Goal: Information Seeking & Learning: Check status

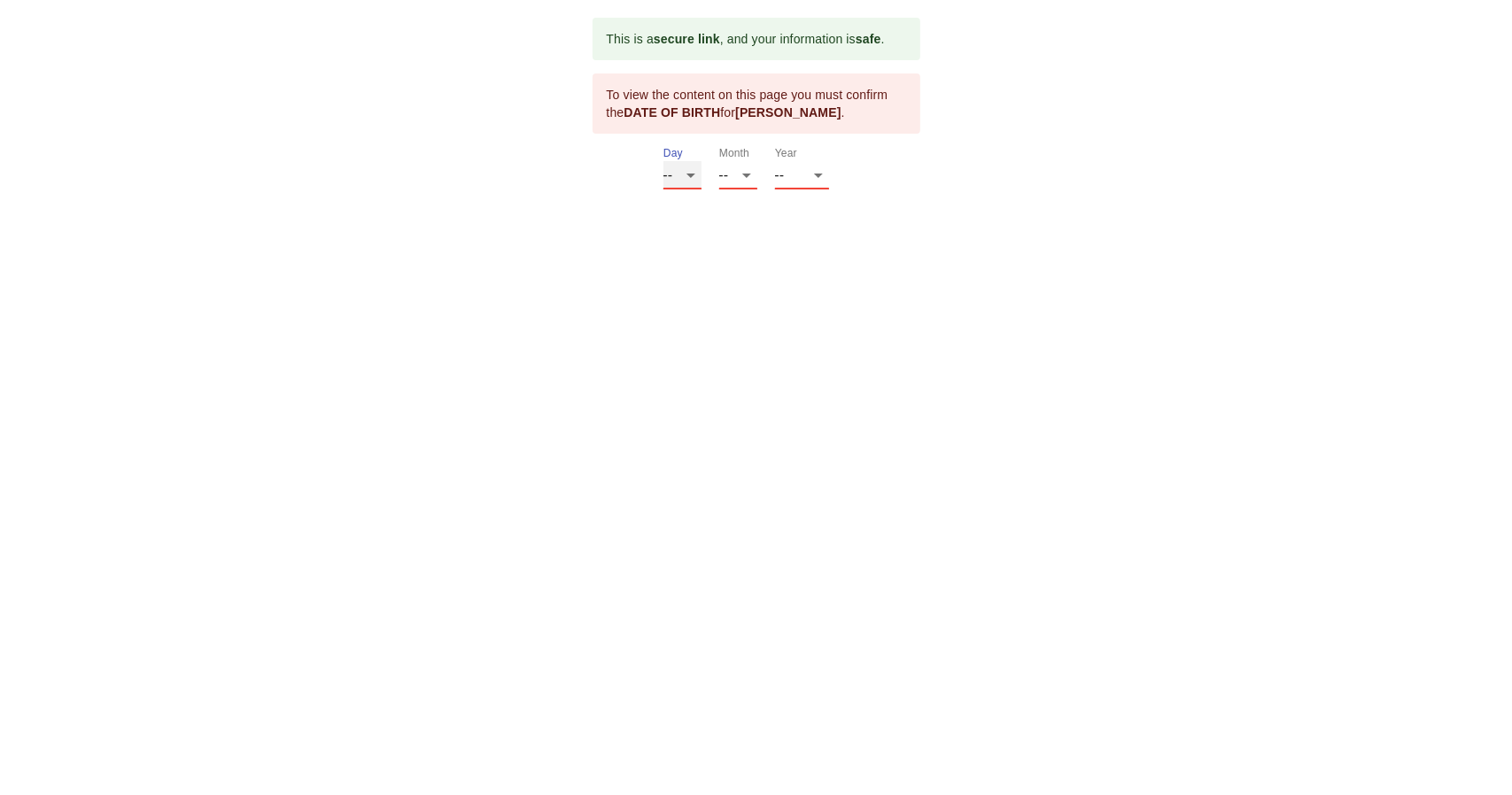
click at [688, 170] on select "-- 01 02 03 04 05 06 07 08 09 10 11 12 13 14 15 16 17 18 19 20 21 22 23 24 25 2…" at bounding box center [682, 175] width 38 height 28
select select "03"
click at [663, 162] on select "-- 01 02 03 04 05 06 07 08 09 10 11 12 13 14 15 16 17 18 19 20 21 22 23 24 25 2…" at bounding box center [682, 175] width 38 height 28
click at [732, 171] on select "-- 01 02 03 04 05 06 07 08 09 10 11 12" at bounding box center [737, 175] width 38 height 28
click at [629, 208] on html "This is a secure link , and your information is safe . To view the content on t…" at bounding box center [756, 104] width 1512 height 208
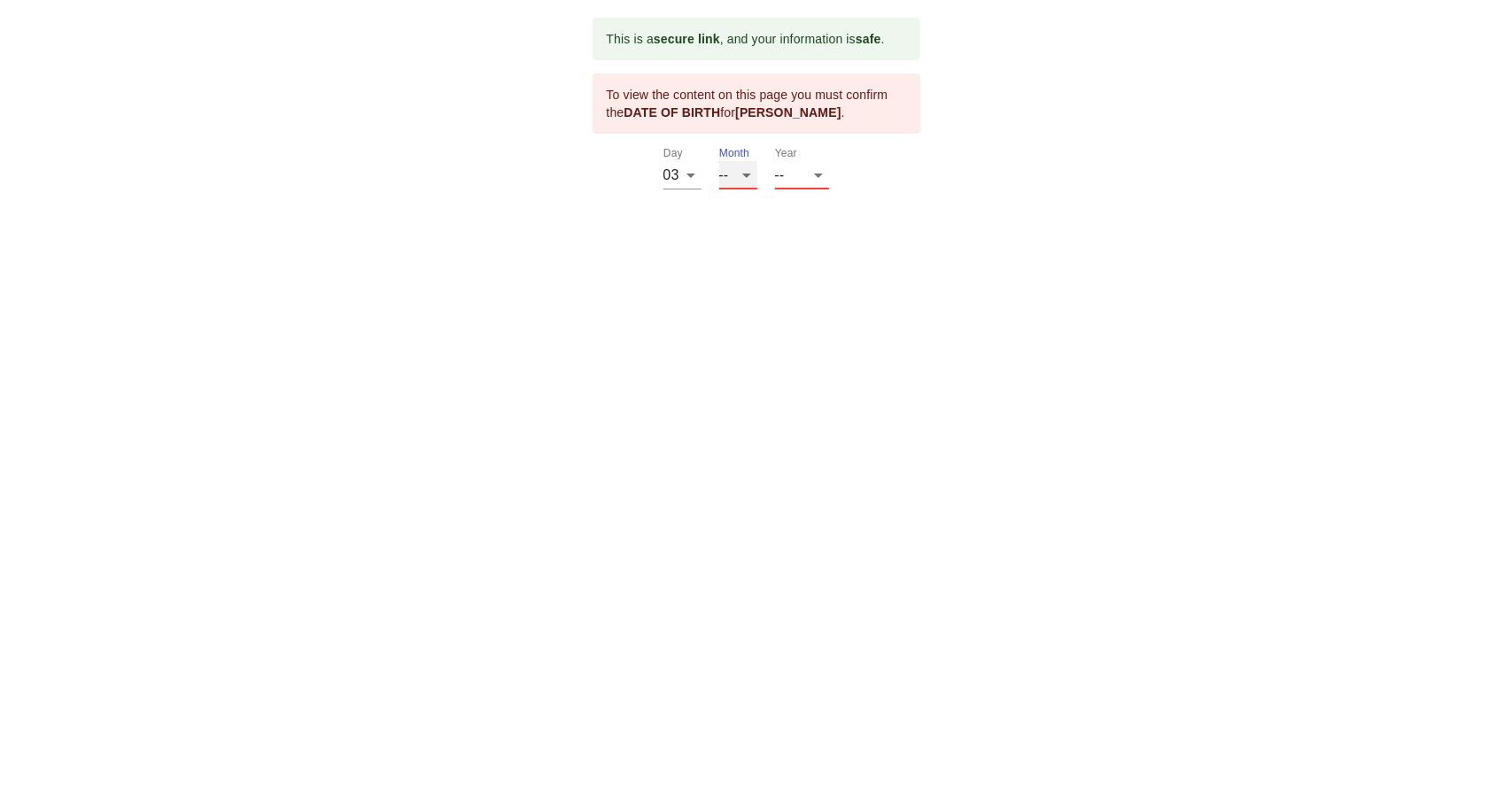
click at [719, 178] on select "-- 01 02 03 04 05 06 07 08 09 10 11 12" at bounding box center [737, 175] width 38 height 28
select select "04"
click at [689, 173] on select "-- 01 02 03 04 05 06 07 08 09 10 11 12 13 14 15 16 17 18 19 20 21 22 23 24 25 2…" at bounding box center [682, 175] width 38 height 28
select select "28"
click at [728, 172] on select "-- 01 02 03 04 05 06 07 08 09 10 11 12" at bounding box center [737, 175] width 38 height 28
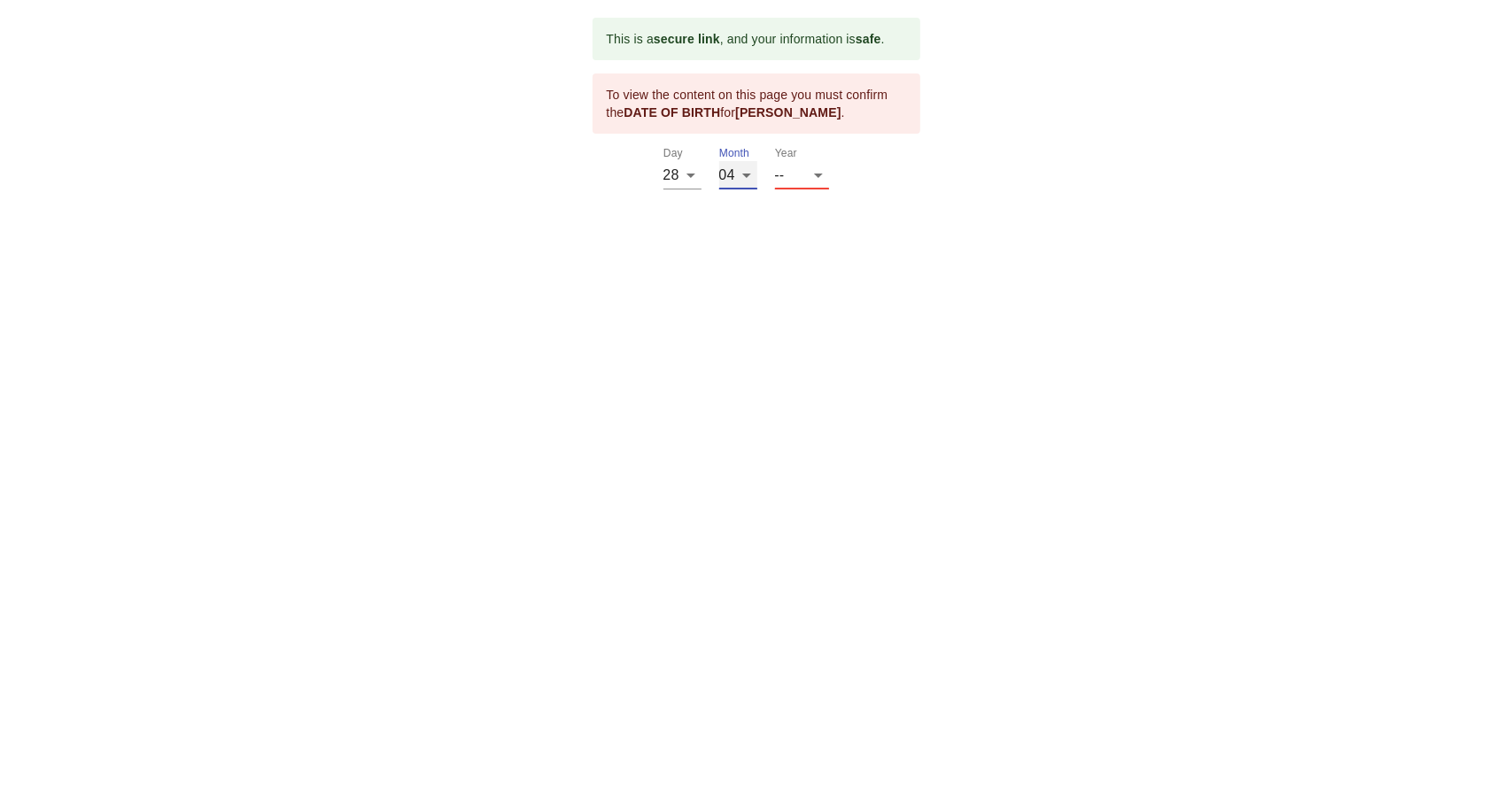
select select "03"
click at [801, 163] on select "-- 2025 2024 2023 2022 2021 2020 2019 2018 2017 2016 2015 2014 2013 2012 2011 2…" at bounding box center [801, 175] width 54 height 28
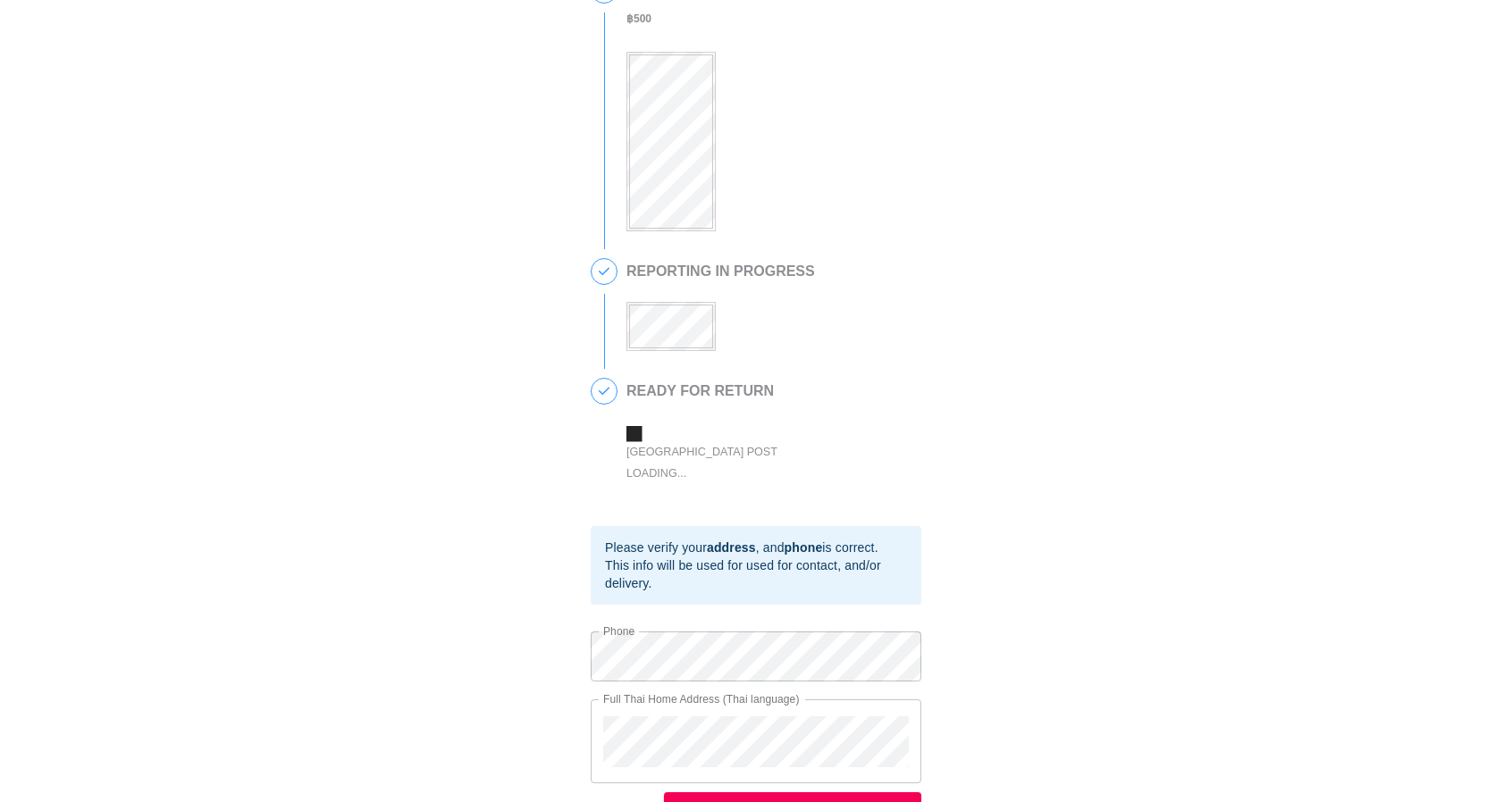
scroll to position [336, 0]
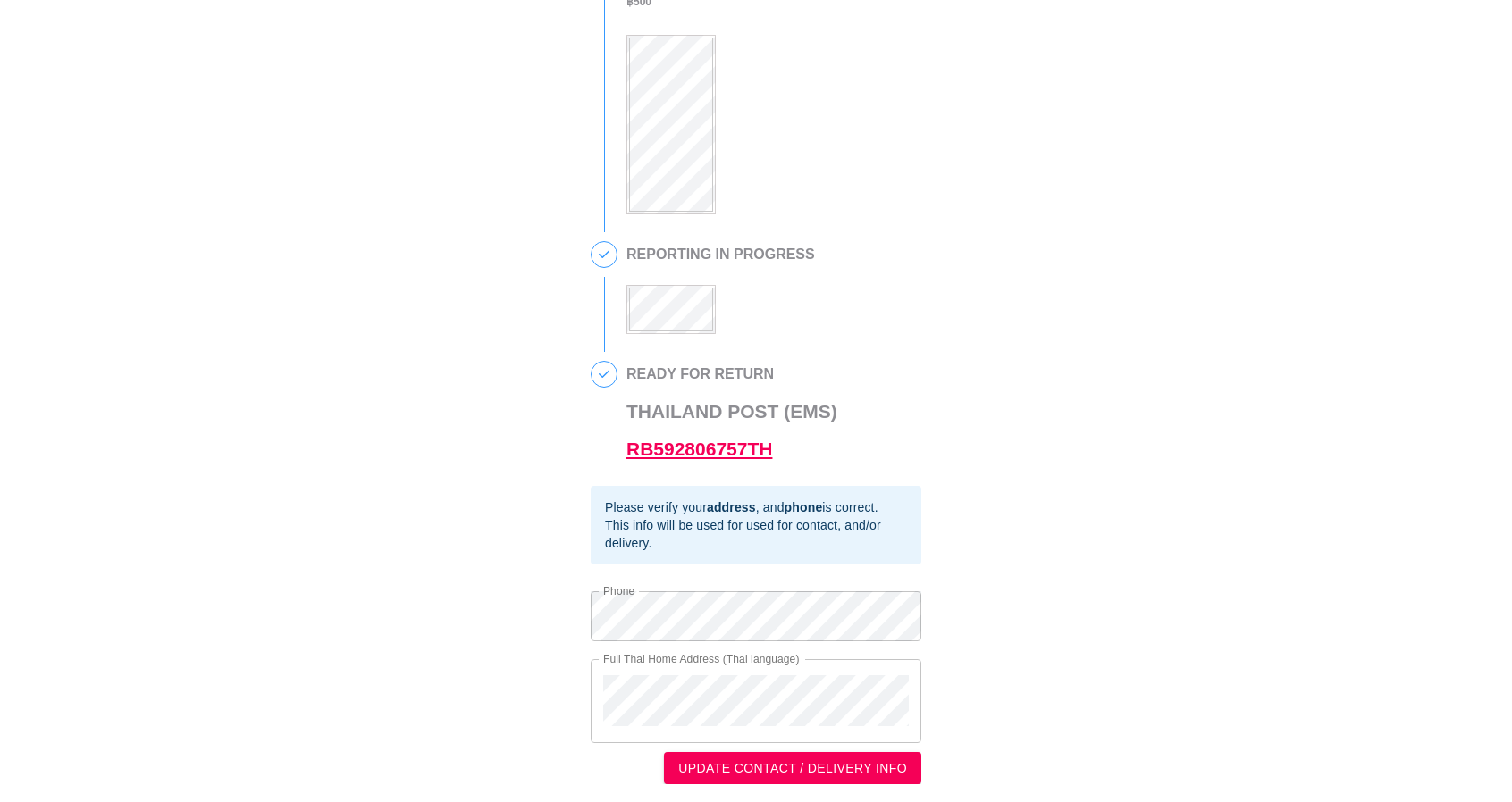
click at [671, 444] on link "RB592806757TH" at bounding box center [699, 448] width 145 height 21
